Goal: Task Accomplishment & Management: Manage account settings

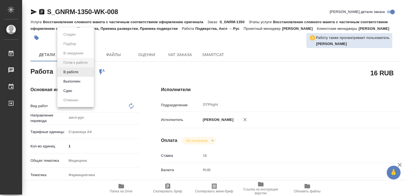
click at [72, 72] on button "В работе" at bounding box center [71, 72] width 18 height 6
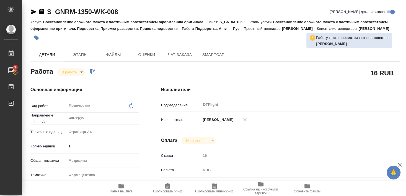
type textarea "x"
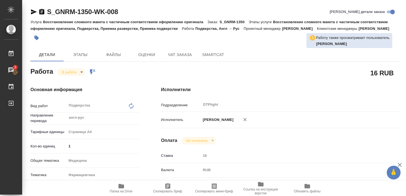
type textarea "x"
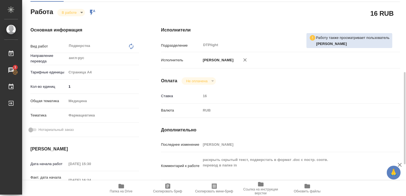
scroll to position [90, 0]
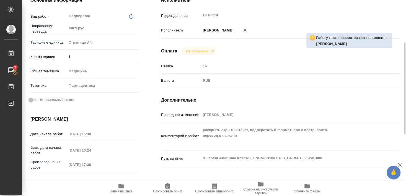
click at [121, 188] on icon "button" at bounding box center [121, 186] width 6 height 4
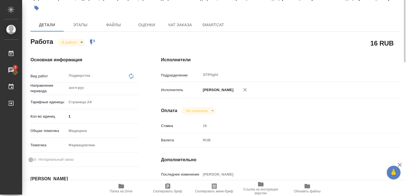
scroll to position [0, 0]
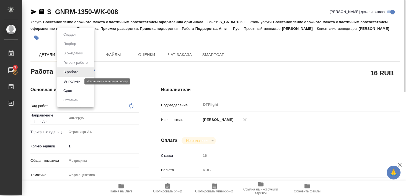
click at [70, 82] on button "Выполнен" at bounding box center [72, 82] width 20 height 6
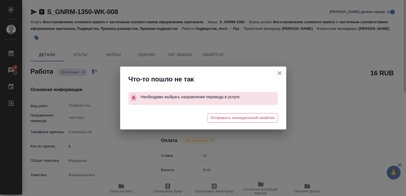
type textarea "x"
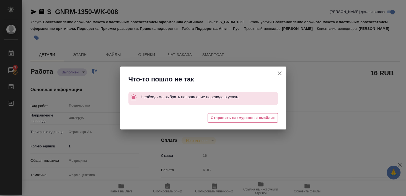
type textarea "x"
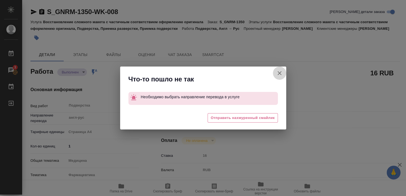
click at [280, 74] on icon "button" at bounding box center [279, 73] width 4 height 4
type textarea "x"
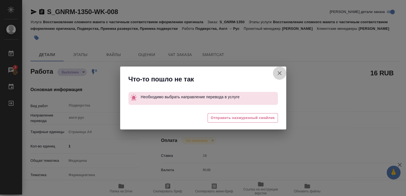
type textarea "x"
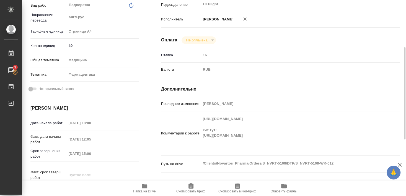
scroll to position [101, 0]
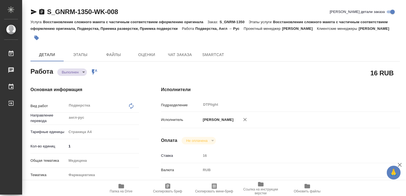
type textarea "x"
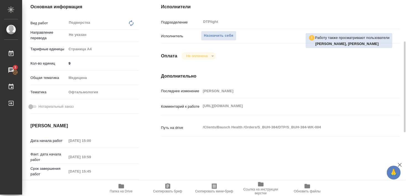
scroll to position [30, 0]
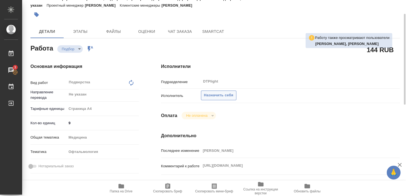
click at [225, 92] on span "Назначить себя" at bounding box center [218, 95] width 29 height 6
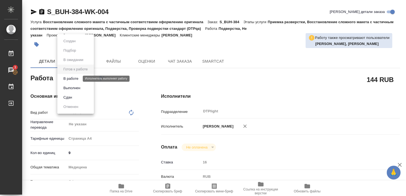
drag, startPoint x: 77, startPoint y: 79, endPoint x: 78, endPoint y: 14, distance: 65.3
click at [77, 79] on button "В работе" at bounding box center [71, 79] width 18 height 6
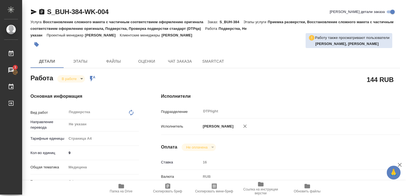
type textarea "x"
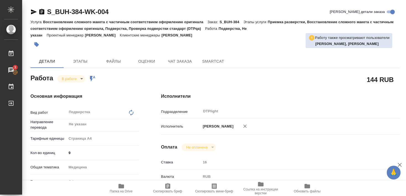
type textarea "x"
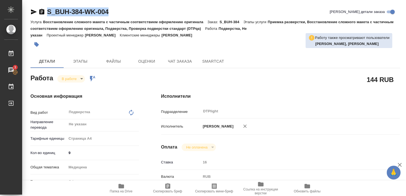
drag, startPoint x: 49, startPoint y: 17, endPoint x: 136, endPoint y: 15, distance: 86.3
click at [136, 15] on div "S_BUH-384-WK-004 Кратко детали заказа" at bounding box center [214, 12] width 369 height 11
copy link "S_BUH-384-WK-004"
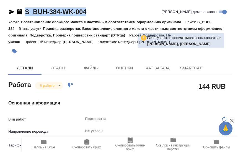
type textarea "x"
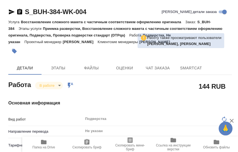
type textarea "x"
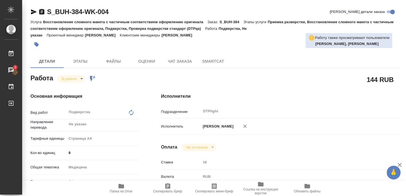
type textarea "x"
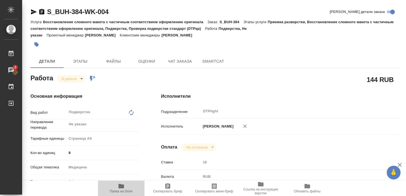
click at [120, 189] on icon "button" at bounding box center [121, 186] width 7 height 7
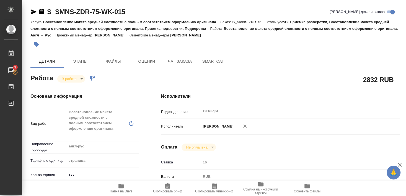
scroll to position [149, 0]
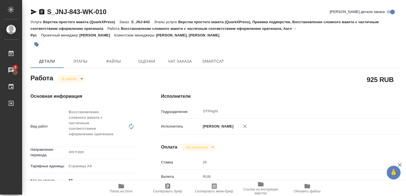
scroll to position [90, 0]
